Goal: Information Seeking & Learning: Find specific fact

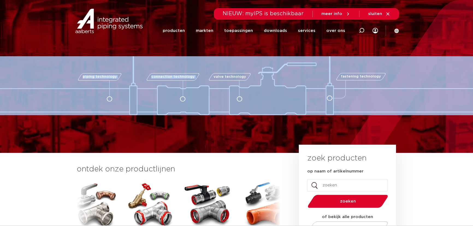
drag, startPoint x: 0, startPoint y: 0, endPoint x: 254, endPoint y: 76, distance: 265.1
click at [252, 78] on div "piping technology connection technology valve technology fastening technology" at bounding box center [236, 85] width 547 height 59
click at [389, 14] on icon at bounding box center [388, 13] width 5 height 5
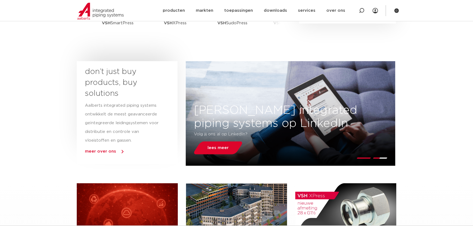
scroll to position [149, 0]
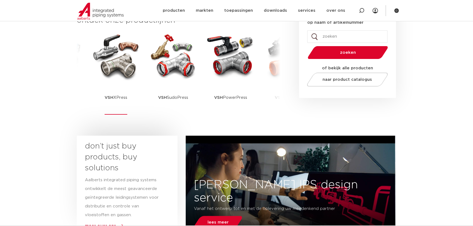
click at [114, 96] on p "VSH XPress" at bounding box center [116, 98] width 23 height 34
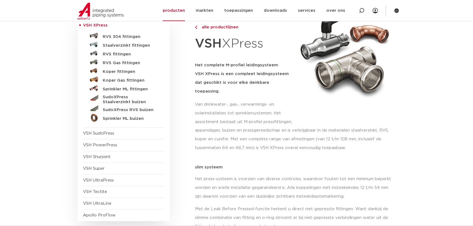
scroll to position [74, 0]
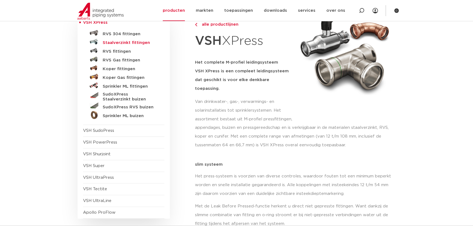
click at [134, 42] on h5 "Staalverzinkt fittingen" at bounding box center [130, 42] width 54 height 5
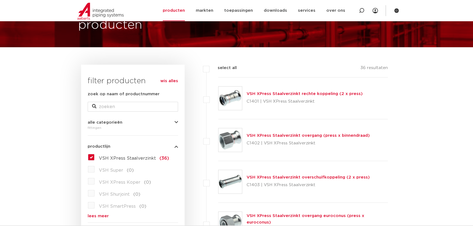
scroll to position [25, 0]
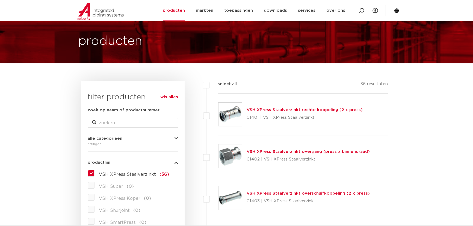
drag, startPoint x: 363, startPoint y: 83, endPoint x: 391, endPoint y: 86, distance: 28.0
drag, startPoint x: 391, startPoint y: 86, endPoint x: 358, endPoint y: 87, distance: 32.6
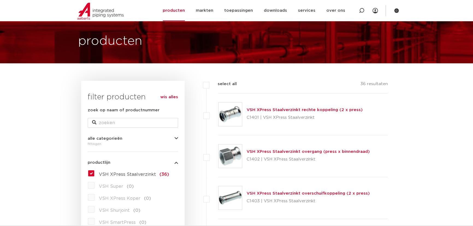
click at [358, 87] on div "select all 36 resultaten" at bounding box center [297, 87] width 182 height 13
drag, startPoint x: 361, startPoint y: 83, endPoint x: 387, endPoint y: 87, distance: 26.6
click at [387, 87] on div "select all 36 resultaten" at bounding box center [297, 87] width 182 height 13
click at [387, 87] on p "36 resultaten" at bounding box center [374, 85] width 27 height 8
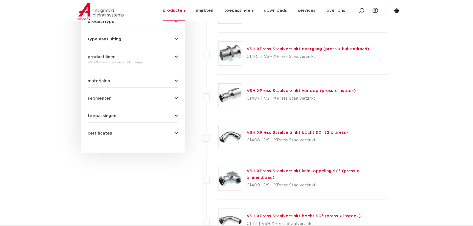
scroll to position [298, 0]
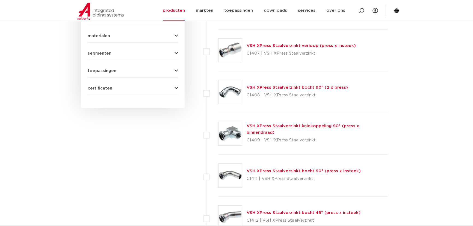
click at [347, 169] on link "VSH XPress Staalverzinkt bocht 90° (press x insteek)" at bounding box center [304, 171] width 114 height 4
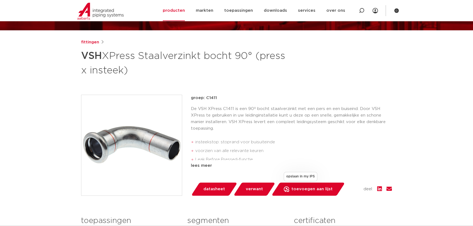
scroll to position [74, 0]
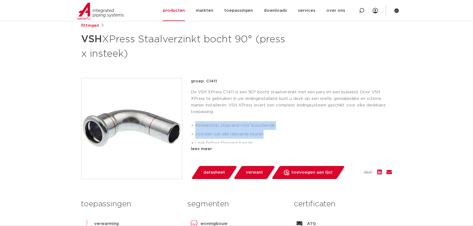
drag, startPoint x: 194, startPoint y: 125, endPoint x: 278, endPoint y: 131, distance: 83.8
click at [278, 131] on ul "insteekstop: stoprand voor buisuiteinde voorzien van alle relevante keuren Leak…" at bounding box center [291, 138] width 201 height 39
click at [273, 126] on li "insteekstop: stoprand voor buisuiteinde" at bounding box center [293, 125] width 197 height 9
click at [273, 125] on li "insteekstop: stoprand voor buisuiteinde" at bounding box center [293, 125] width 197 height 9
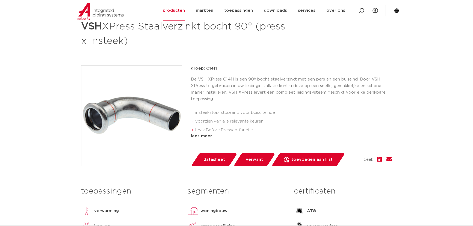
scroll to position [99, 0]
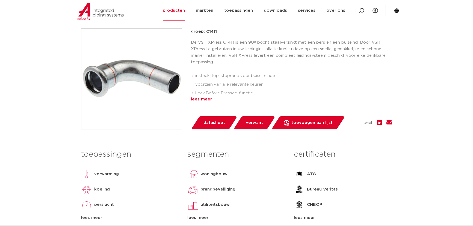
click at [202, 97] on div "lees meer" at bounding box center [291, 99] width 201 height 7
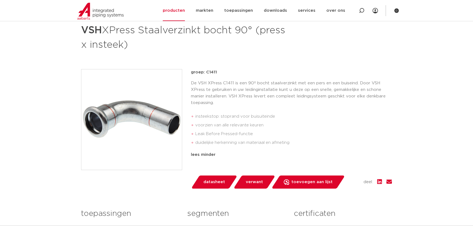
scroll to position [74, 0]
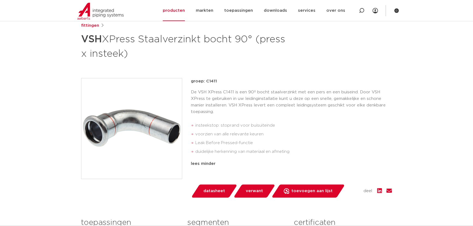
drag, startPoint x: 194, startPoint y: 82, endPoint x: 215, endPoint y: 81, distance: 20.8
click at [215, 81] on p "groep: C1411" at bounding box center [291, 81] width 201 height 7
drag, startPoint x: 215, startPoint y: 81, endPoint x: 214, endPoint y: 99, distance: 17.8
click at [215, 81] on p "groep: C1411" at bounding box center [291, 81] width 201 height 7
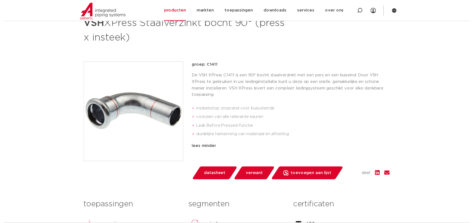
scroll to position [99, 0]
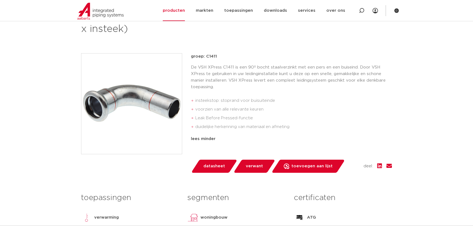
click at [211, 82] on p "De VSH XPress C1411 is een 90º bocht staalverzinkt met een pers en een buiseind…" at bounding box center [291, 77] width 201 height 26
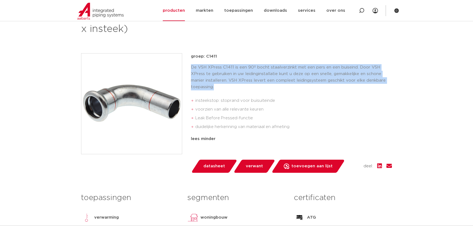
drag, startPoint x: 191, startPoint y: 68, endPoint x: 223, endPoint y: 87, distance: 38.3
click at [223, 87] on div "groep: C1411 De VSH XPress C1411 is een 90º bocht staalverzinkt met een pers en…" at bounding box center [236, 113] width 311 height 120
drag, startPoint x: 223, startPoint y: 87, endPoint x: 213, endPoint y: 88, distance: 9.9
click at [223, 87] on p "De VSH XPress C1411 is een 90º bocht staalverzinkt met een pers en een buiseind…" at bounding box center [291, 77] width 201 height 26
click at [199, 67] on p "De VSH XPress C1411 is een 90º bocht staalverzinkt met een pers en een buiseind…" at bounding box center [291, 77] width 201 height 26
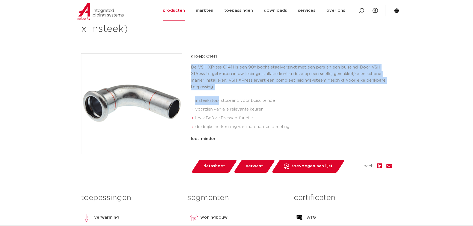
drag, startPoint x: 200, startPoint y: 72, endPoint x: 219, endPoint y: 90, distance: 26.3
click at [219, 90] on div "De VSH XPress C1411 is een 90º bocht staalverzinkt met een pers en een buiseind…" at bounding box center [291, 98] width 201 height 69
click at [219, 87] on p "De VSH XPress C1411 is een 90º bocht staalverzinkt met een pers en een buiseind…" at bounding box center [291, 77] width 201 height 26
drag, startPoint x: 217, startPoint y: 86, endPoint x: 194, endPoint y: 66, distance: 30.6
click at [194, 66] on p "De VSH XPress C1411 is een 90º bocht staalverzinkt met een pers en een buiseind…" at bounding box center [291, 77] width 201 height 26
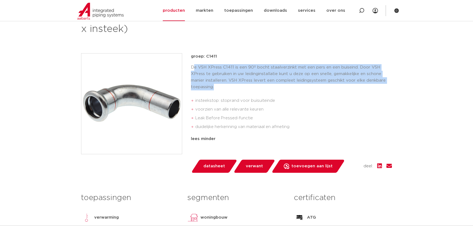
click at [194, 66] on p "De VSH XPress C1411 is een 90º bocht staalverzinkt met een pers en een buiseind…" at bounding box center [291, 77] width 201 height 26
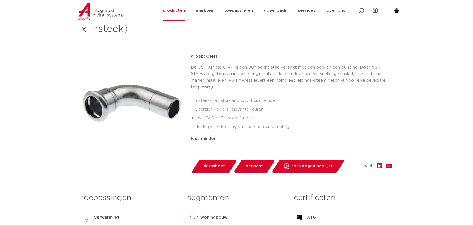
click at [211, 169] on span "datasheet" at bounding box center [215, 166] width 22 height 9
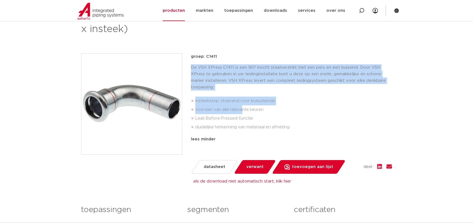
drag, startPoint x: 229, startPoint y: 109, endPoint x: 191, endPoint y: 63, distance: 60.2
click at [191, 63] on div "groep: C1411 De VSH XPress C1411 is een 90º bocht staalverzinkt met een pers en…" at bounding box center [236, 113] width 311 height 120
drag, startPoint x: 195, startPoint y: 57, endPoint x: 236, endPoint y: 61, distance: 42.0
click at [236, 61] on div "groep: C1411 De VSH XPress C1411 is een 90º bocht staalverzinkt met een pers en…" at bounding box center [291, 106] width 201 height 107
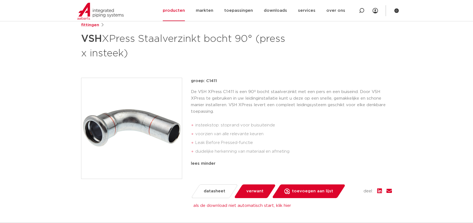
scroll to position [74, 0]
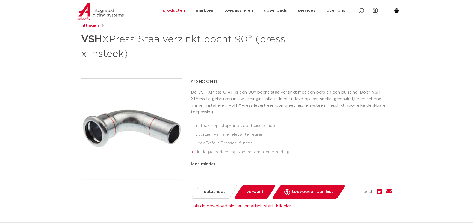
drag, startPoint x: 189, startPoint y: 95, endPoint x: 175, endPoint y: 90, distance: 15.0
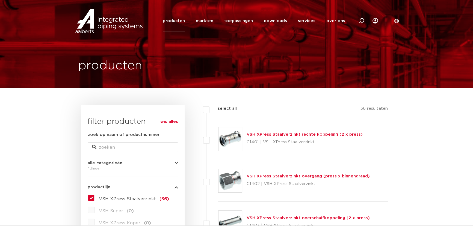
click at [95, 196] on label "VSH XPress Staalverzinkt (36)" at bounding box center [132, 198] width 75 height 9
click at [0, 0] on input "VSH XPress Staalverzinkt (36)" at bounding box center [0, 0] width 0 height 0
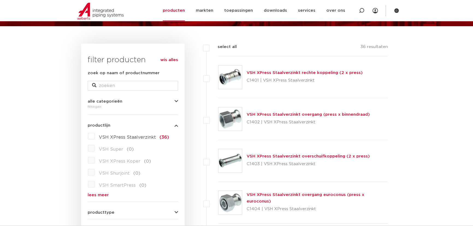
scroll to position [74, 0]
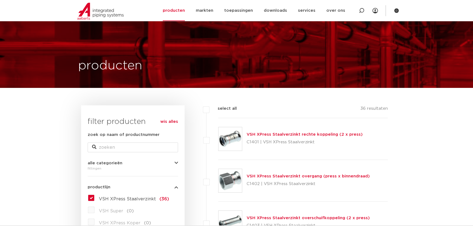
scroll to position [74, 0]
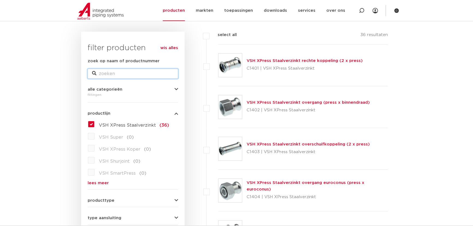
click at [130, 69] on input "zoek op naam of productnummer" at bounding box center [133, 74] width 90 height 10
type input "kraa"
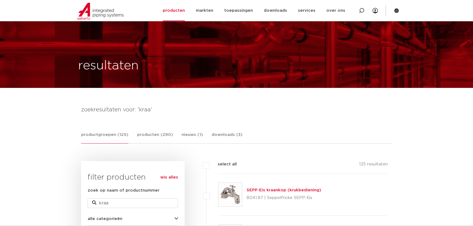
scroll to position [74, 0]
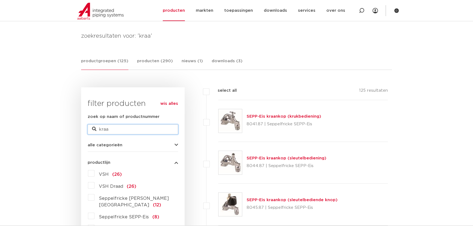
click at [131, 133] on input "kraa" at bounding box center [133, 130] width 90 height 10
type input "Kogelkraan"
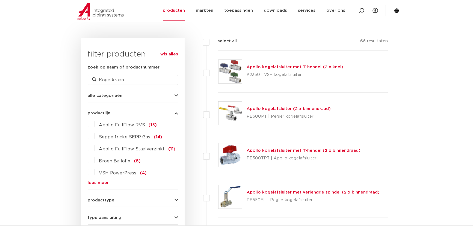
click at [97, 181] on link "lees meer" at bounding box center [133, 183] width 90 height 4
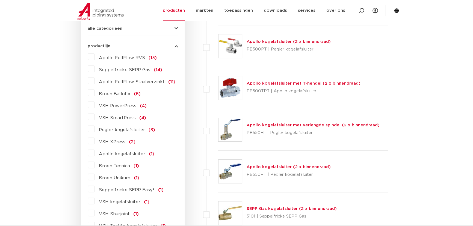
scroll to position [198, 0]
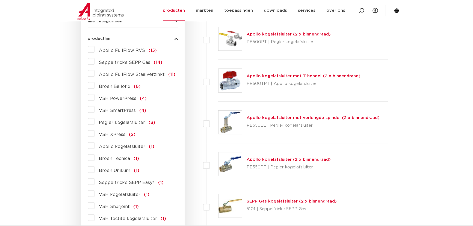
click at [92, 137] on div "Apollo FullFlow RVS (15) Seppelfricke SEPP Gas (14) Apollo FullFlow Staalverzin…" at bounding box center [133, 138] width 90 height 186
click at [95, 136] on label "VSH XPress (2)" at bounding box center [115, 133] width 41 height 9
click at [0, 0] on input "VSH XPress (2)" at bounding box center [0, 0] width 0 height 0
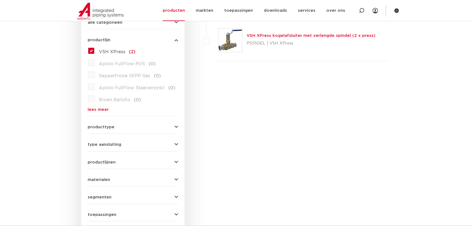
scroll to position [198, 0]
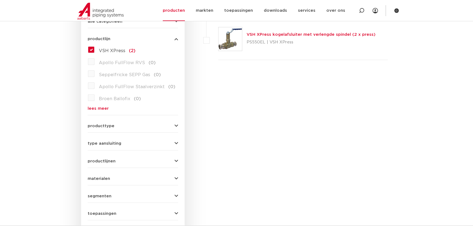
click at [95, 49] on label "VSH XPress (2)" at bounding box center [115, 49] width 41 height 9
click at [0, 0] on input "VSH XPress (2)" at bounding box center [0, 0] width 0 height 0
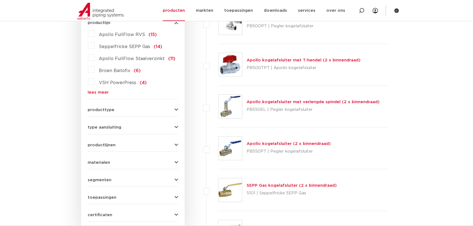
scroll to position [217, 0]
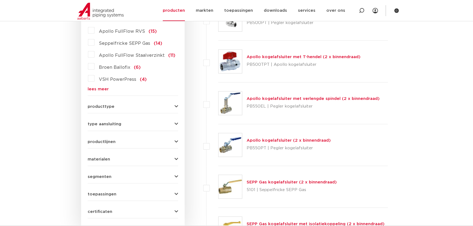
click at [101, 86] on div "Apollo FullFlow RVS (15) Seppelfricke SEPP Gas (14) Apollo FullFlow Staalverzin…" at bounding box center [133, 58] width 90 height 65
click at [95, 91] on link "lees meer" at bounding box center [133, 89] width 90 height 4
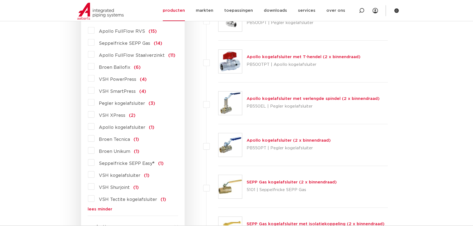
scroll to position [0, 0]
click at [95, 129] on label "Apollo kogelafsluiter (1)" at bounding box center [125, 126] width 60 height 9
click at [0, 0] on input "Apollo kogelafsluiter (1)" at bounding box center [0, 0] width 0 height 0
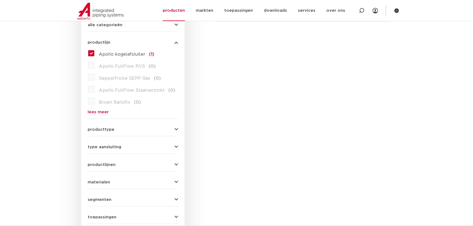
scroll to position [167, 0]
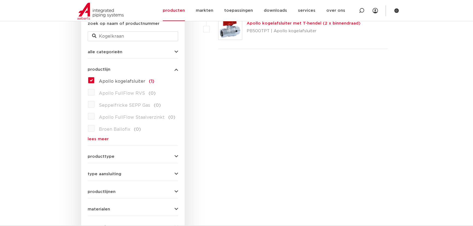
click at [85, 82] on div "wis alles filter producten zoek op naam of productnummer [GEOGRAPHIC_DATA] alle…" at bounding box center [133, 138] width 104 height 288
click at [95, 80] on label "Apollo kogelafsluiter (1)" at bounding box center [125, 80] width 60 height 9
click at [0, 0] on input "Apollo kogelafsluiter (1)" at bounding box center [0, 0] width 0 height 0
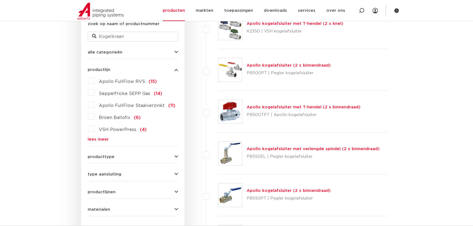
click at [96, 139] on link "lees meer" at bounding box center [133, 139] width 90 height 4
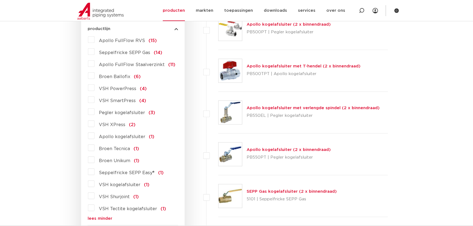
scroll to position [216, 0]
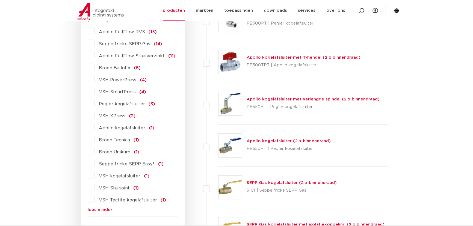
click at [96, 177] on label "VSH kogelafsluiter (1)" at bounding box center [122, 175] width 55 height 9
click at [0, 0] on input "VSH kogelafsluiter (1)" at bounding box center [0, 0] width 0 height 0
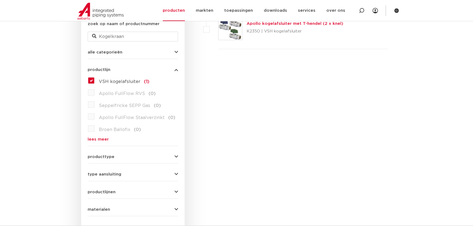
scroll to position [167, 0]
click at [95, 82] on label "VSH kogelafsluiter (1)" at bounding box center [122, 80] width 55 height 9
click at [0, 0] on input "VSH kogelafsluiter (1)" at bounding box center [0, 0] width 0 height 0
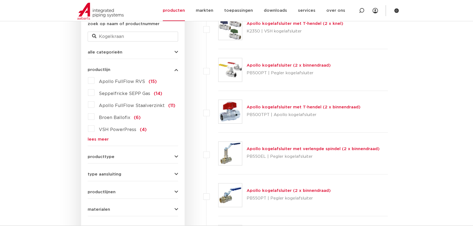
click at [127, 30] on div "zoek op naam of productnummer [GEOGRAPHIC_DATA]" at bounding box center [133, 31] width 90 height 21
drag, startPoint x: 131, startPoint y: 37, endPoint x: -7, endPoint y: 36, distance: 137.8
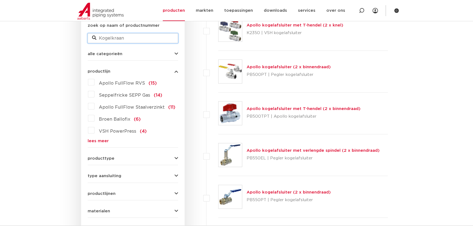
scroll to position [17, 0]
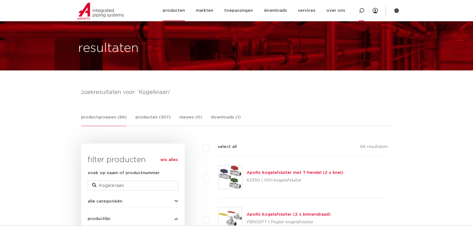
click at [364, 11] on icon at bounding box center [361, 10] width 7 height 7
paste input "1020001410"
type input "1020001410"
click button "Zoeken" at bounding box center [0, 0] width 0 height 0
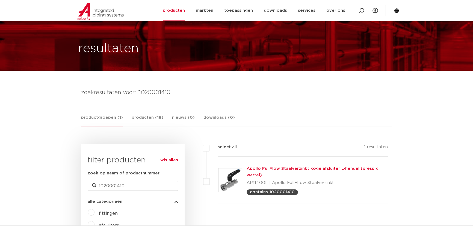
scroll to position [42, 0]
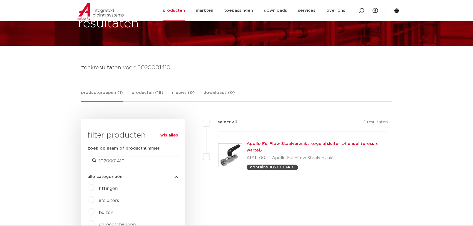
click at [304, 146] on div "Apollo FullFlow Staalverzinkt kogelafsluiter L-hendel (press x wartel) AP11400L…" at bounding box center [317, 156] width 141 height 30
click at [277, 143] on link "Apollo FullFlow Staalverzinkt kogelafsluiter L-hendel (press x wartel)" at bounding box center [312, 147] width 131 height 11
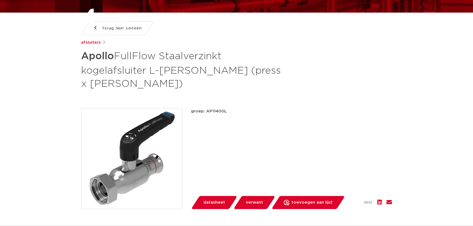
scroll to position [99, 0]
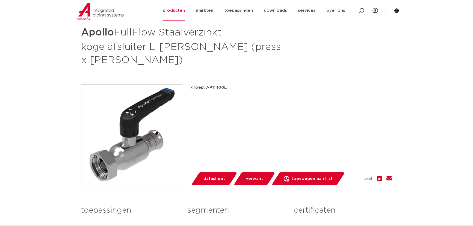
click at [216, 175] on span "datasheet" at bounding box center [215, 179] width 22 height 9
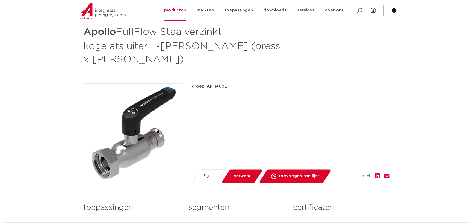
scroll to position [0, 0]
